Goal: Task Accomplishment & Management: Manage account settings

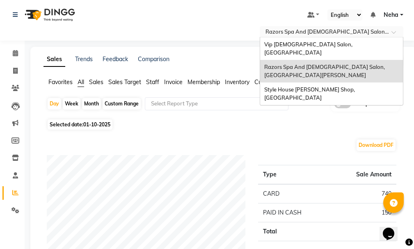
click at [308, 40] on div "Vip [DEMOGRAPHIC_DATA] Salon, [GEOGRAPHIC_DATA]" at bounding box center [331, 48] width 143 height 23
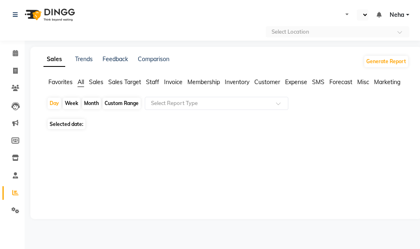
select select "en"
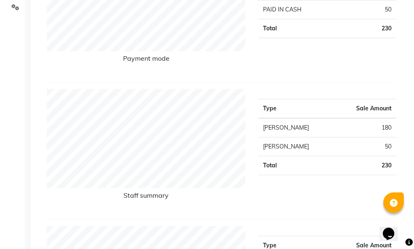
scroll to position [207, 0]
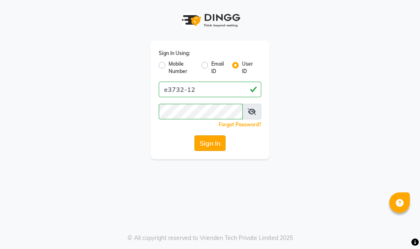
click at [208, 139] on button "Sign In" at bounding box center [210, 143] width 31 height 16
